Goal: Book appointment/travel/reservation

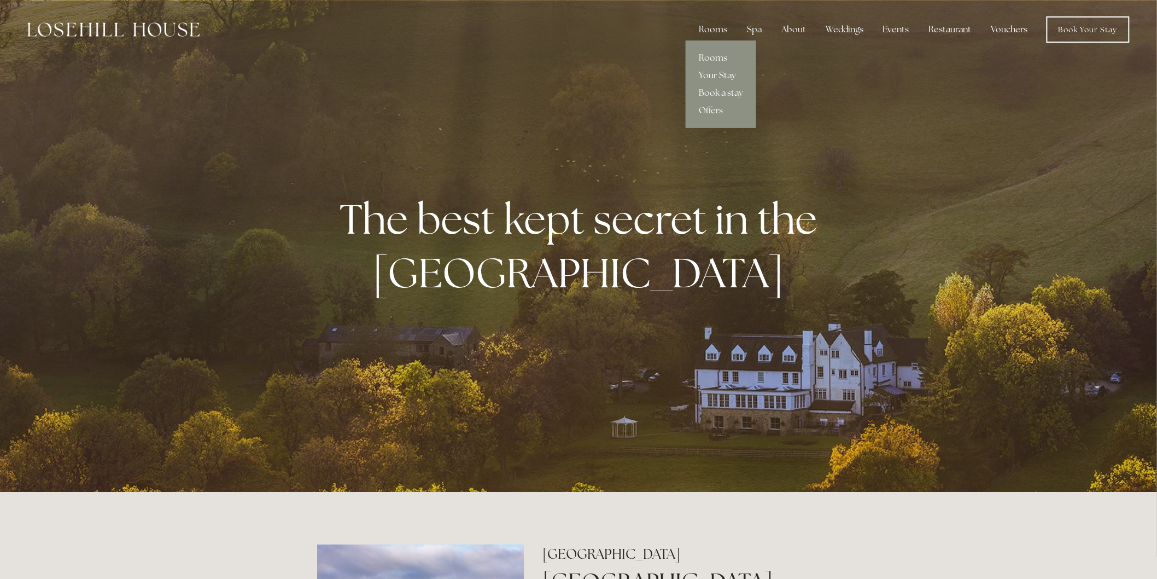
click at [708, 30] on div "Rooms" at bounding box center [713, 30] width 46 height 22
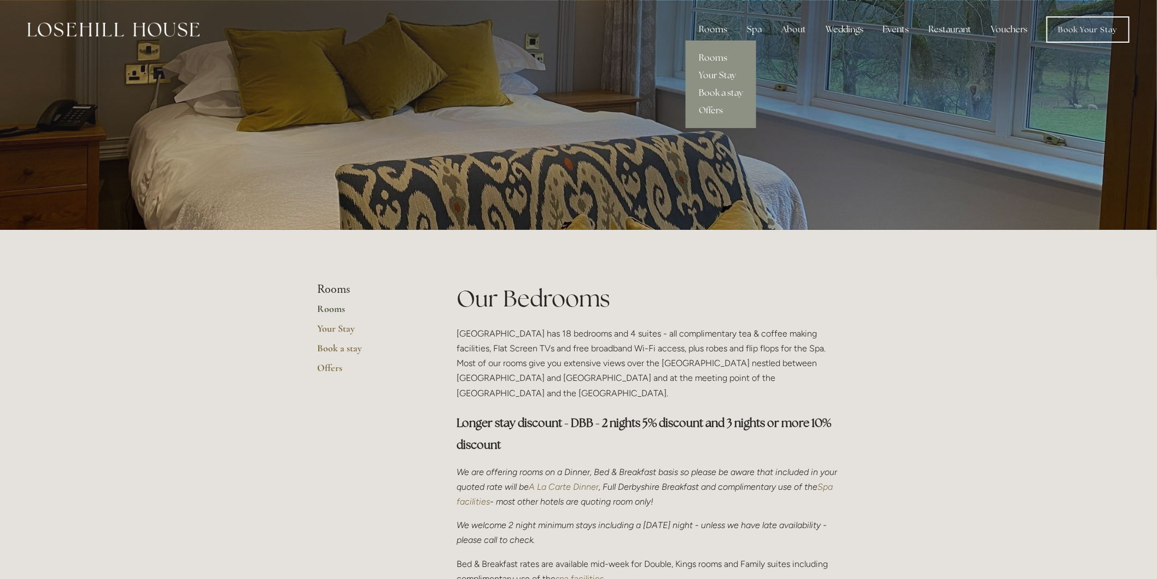
click at [724, 91] on link "Book a stay" at bounding box center [721, 93] width 71 height 18
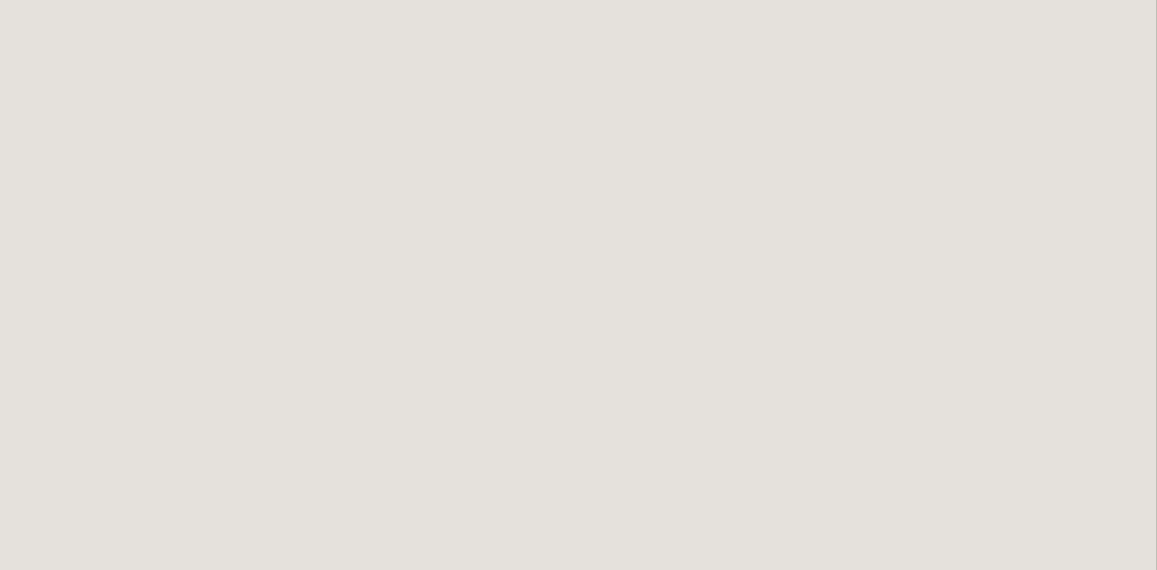
scroll to position [61, 0]
